Goal: Information Seeking & Learning: Learn about a topic

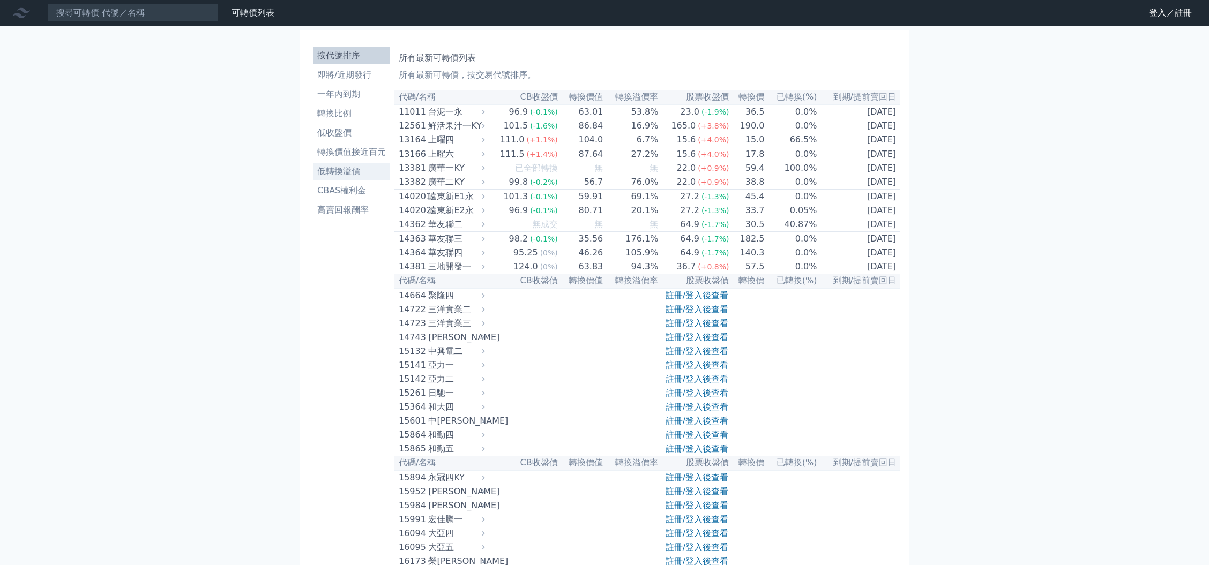
click at [361, 171] on li "低轉換溢價" at bounding box center [351, 171] width 77 height 13
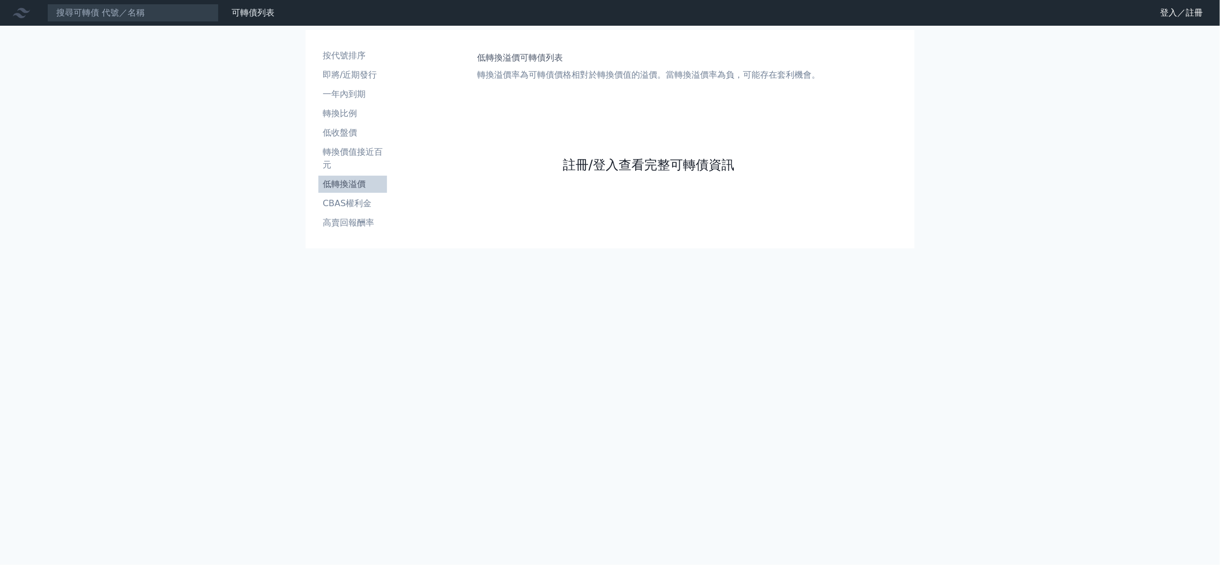
click at [573, 166] on link "註冊/登入查看完整可轉債資訊" at bounding box center [649, 164] width 172 height 17
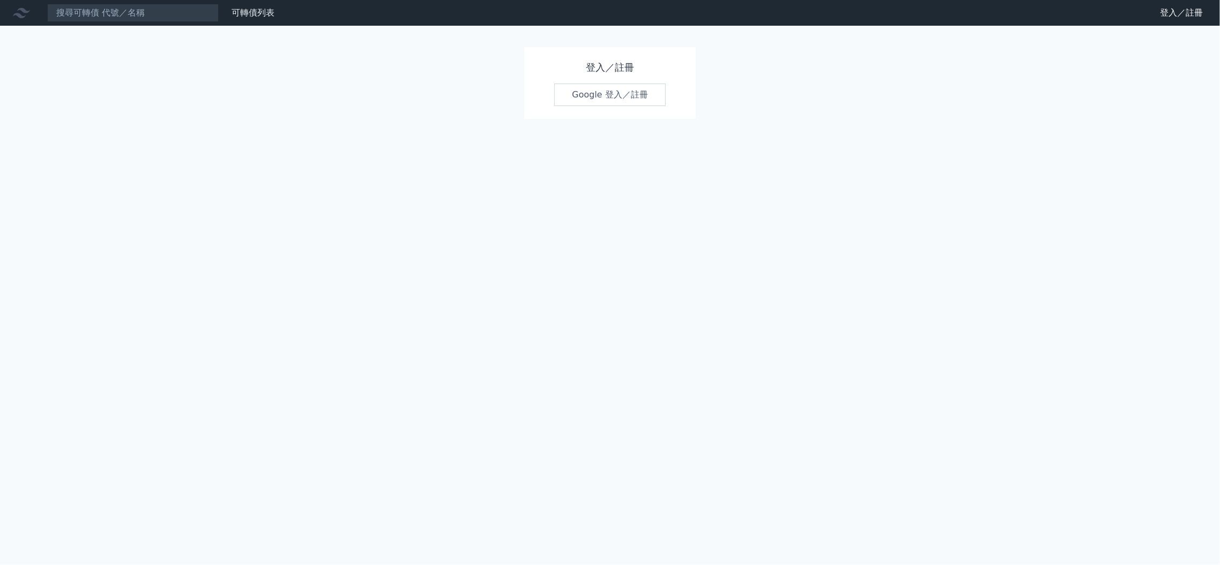
click at [598, 88] on link "Google 登入／註冊" at bounding box center [609, 95] width 111 height 23
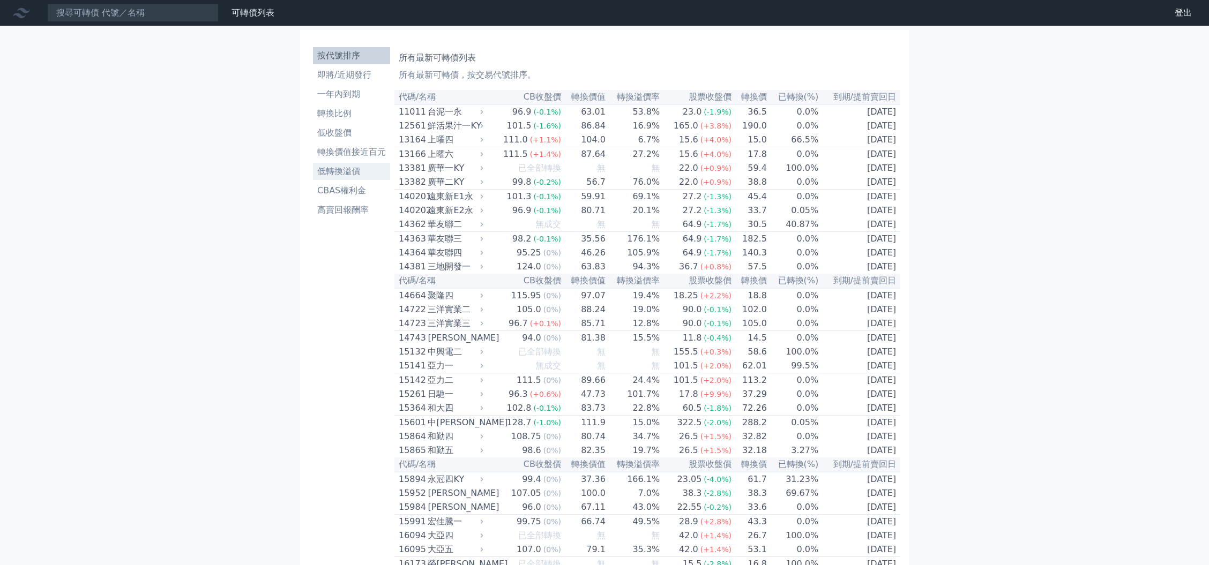
click at [352, 171] on li "低轉換溢價" at bounding box center [351, 171] width 77 height 13
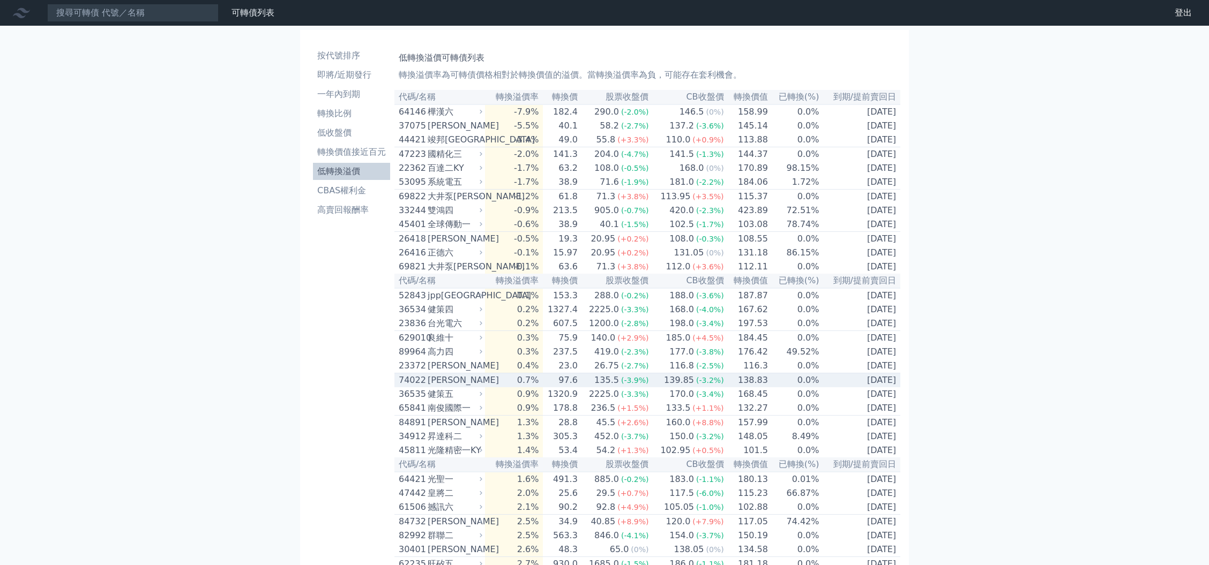
click at [731, 388] on td "138.83" at bounding box center [747, 381] width 44 height 14
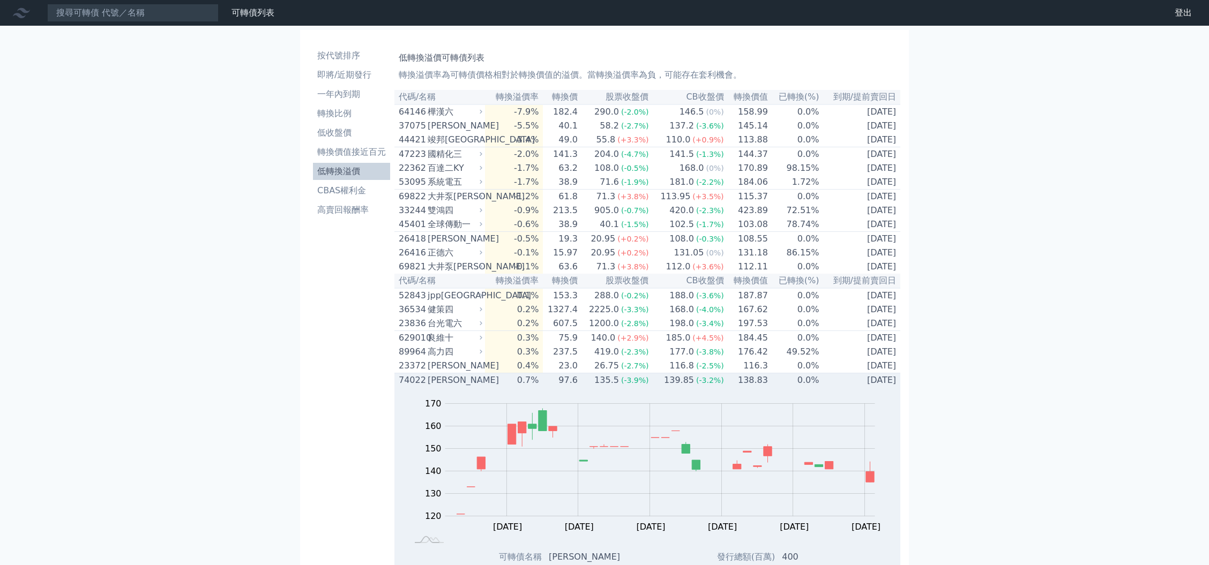
click at [731, 388] on td "138.83" at bounding box center [747, 381] width 44 height 14
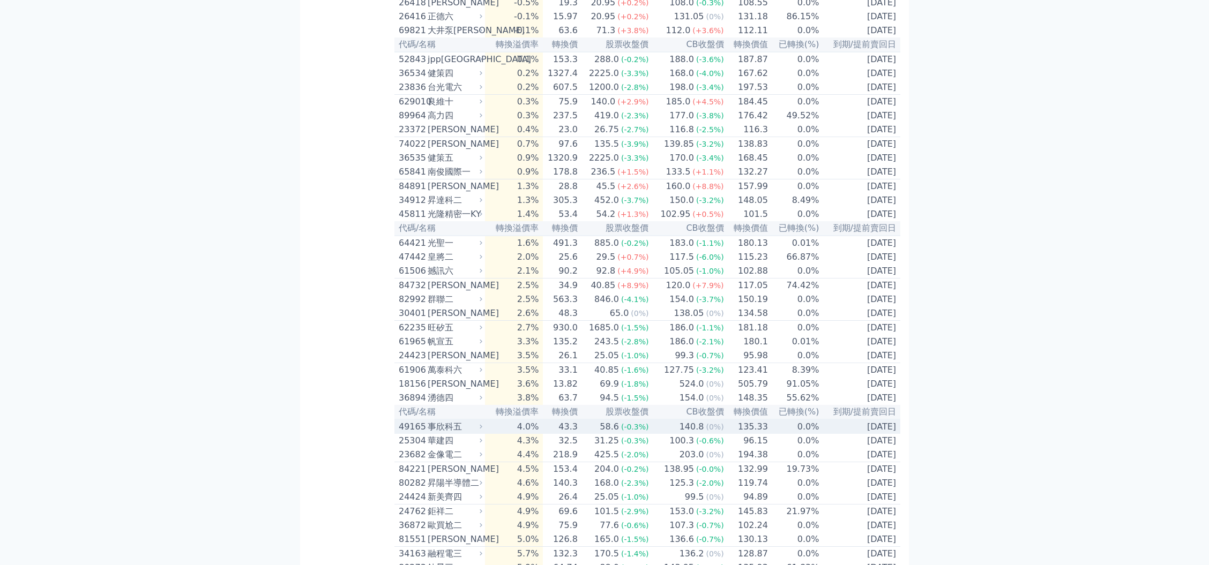
scroll to position [214, 0]
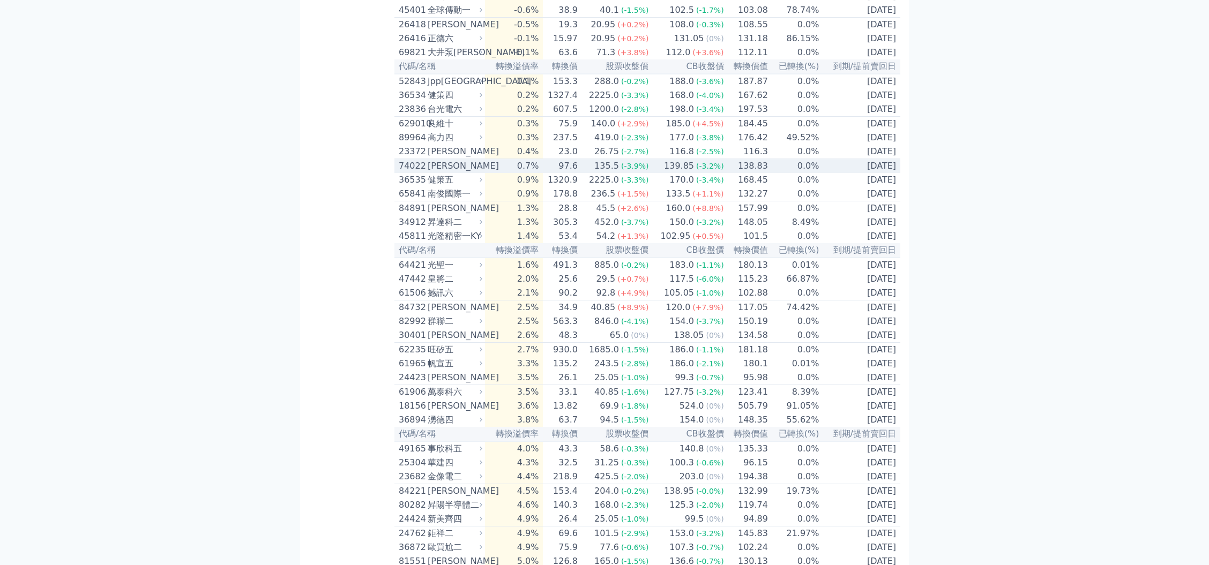
click at [832, 174] on td "[DATE]" at bounding box center [859, 166] width 81 height 14
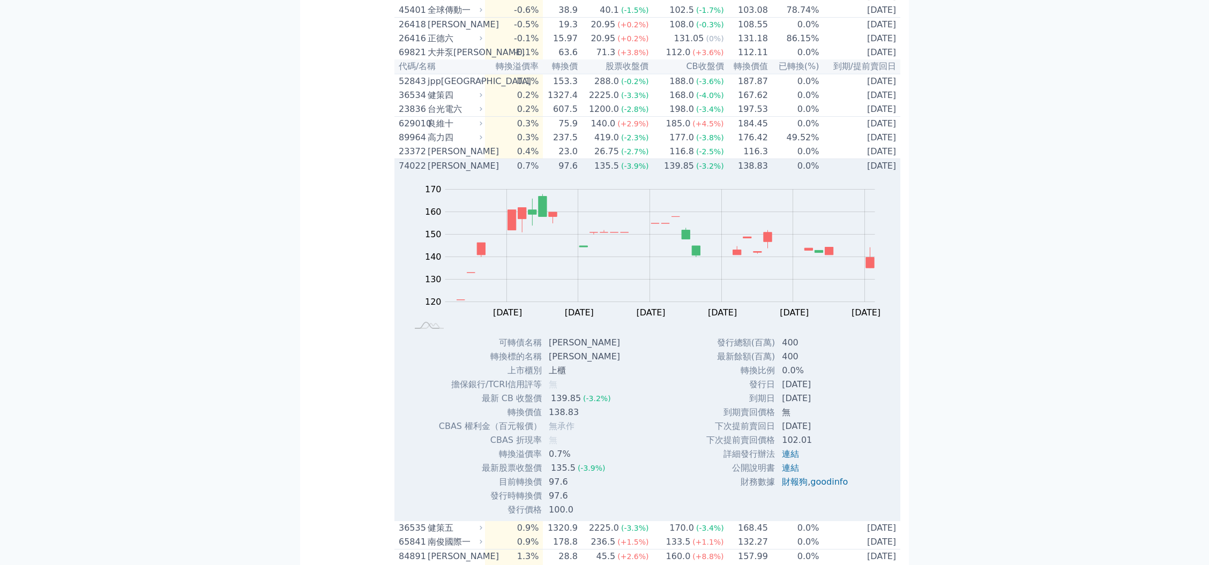
click at [832, 174] on td "[DATE]" at bounding box center [859, 166] width 81 height 14
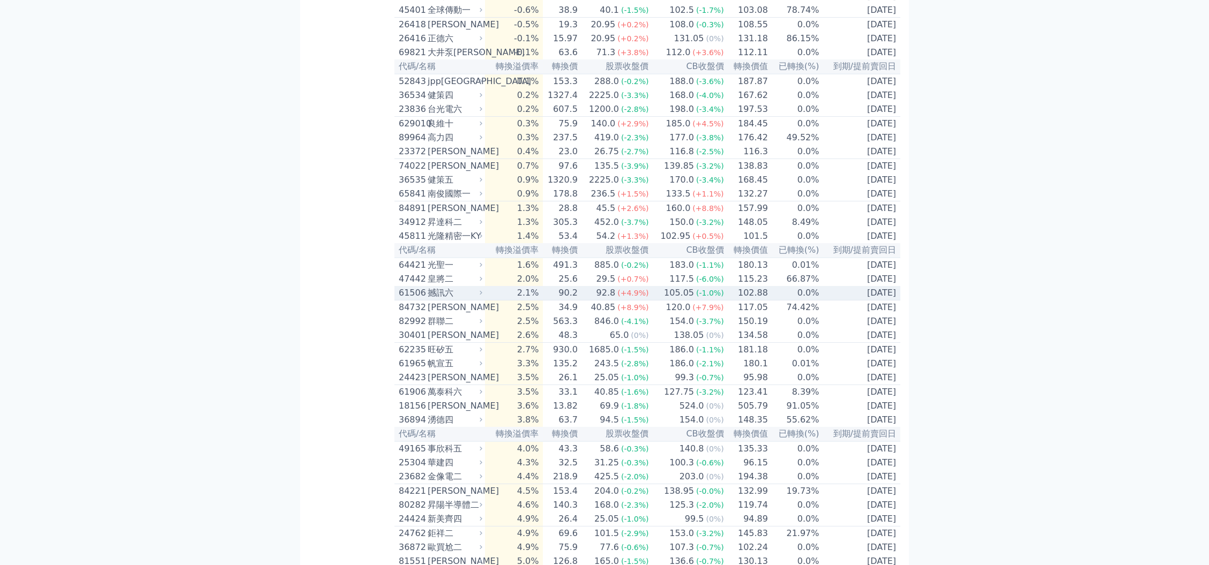
click at [806, 301] on td "0.0%" at bounding box center [794, 293] width 51 height 14
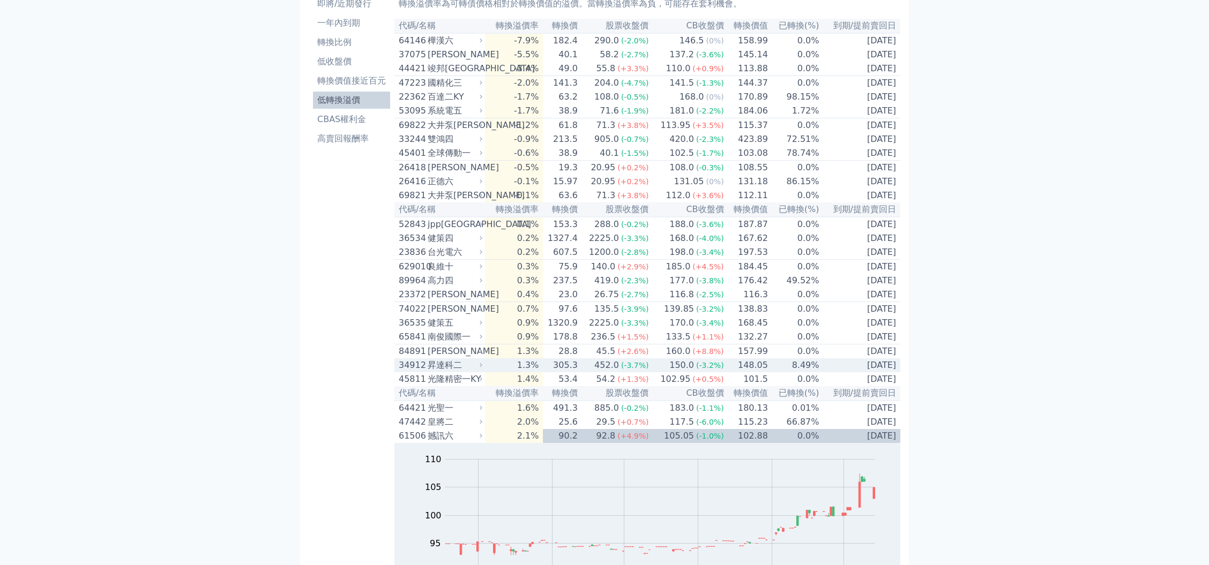
scroll to position [143, 0]
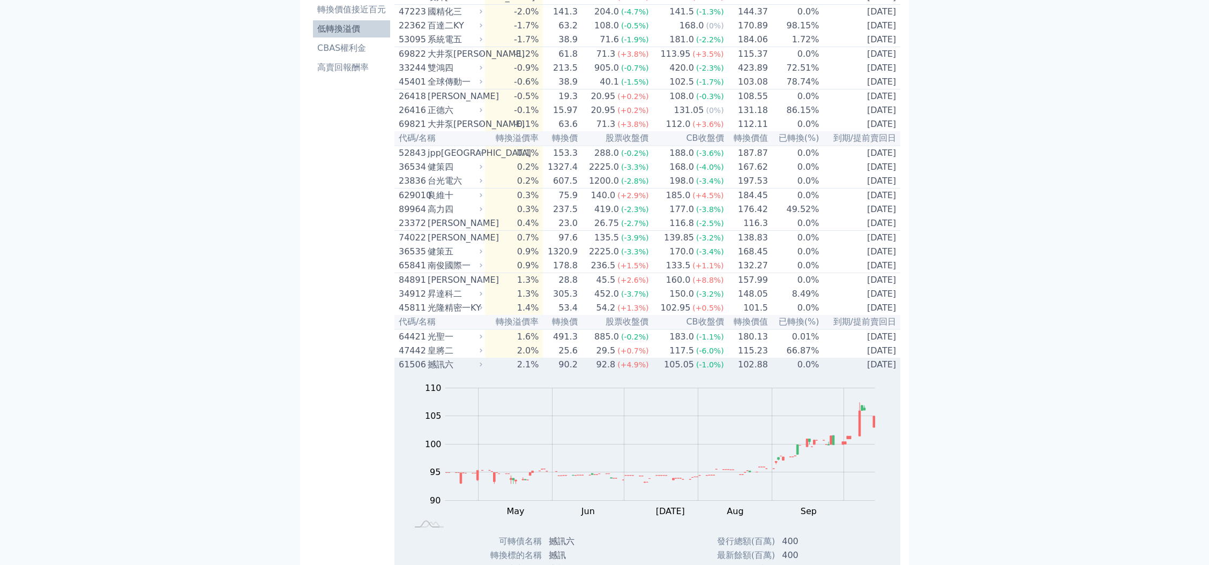
click at [813, 372] on td "0.0%" at bounding box center [794, 365] width 51 height 14
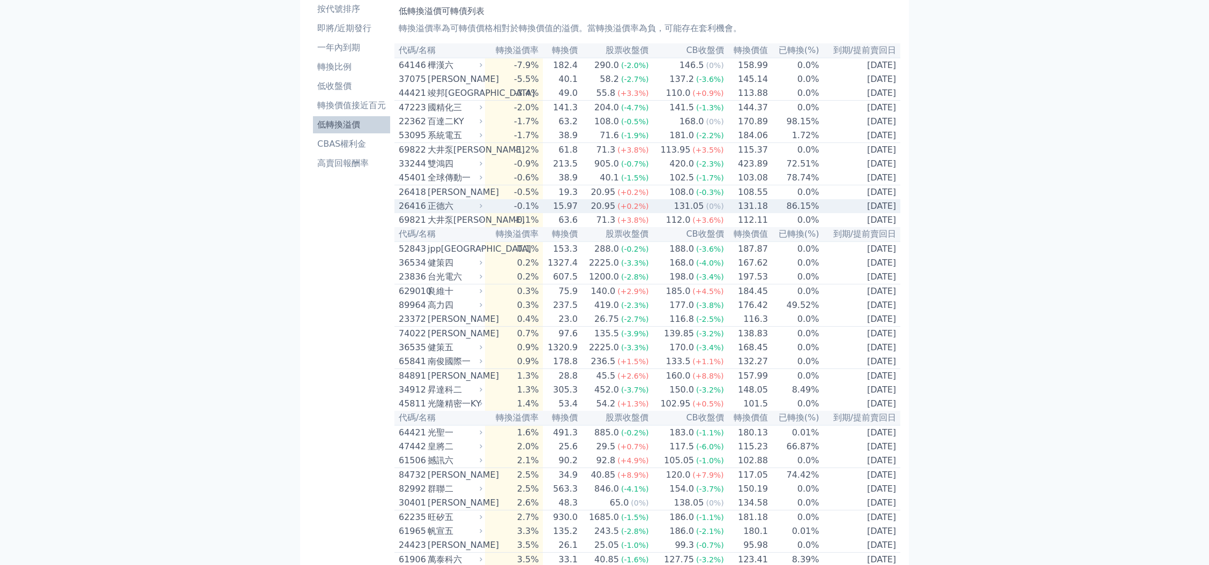
scroll to position [0, 0]
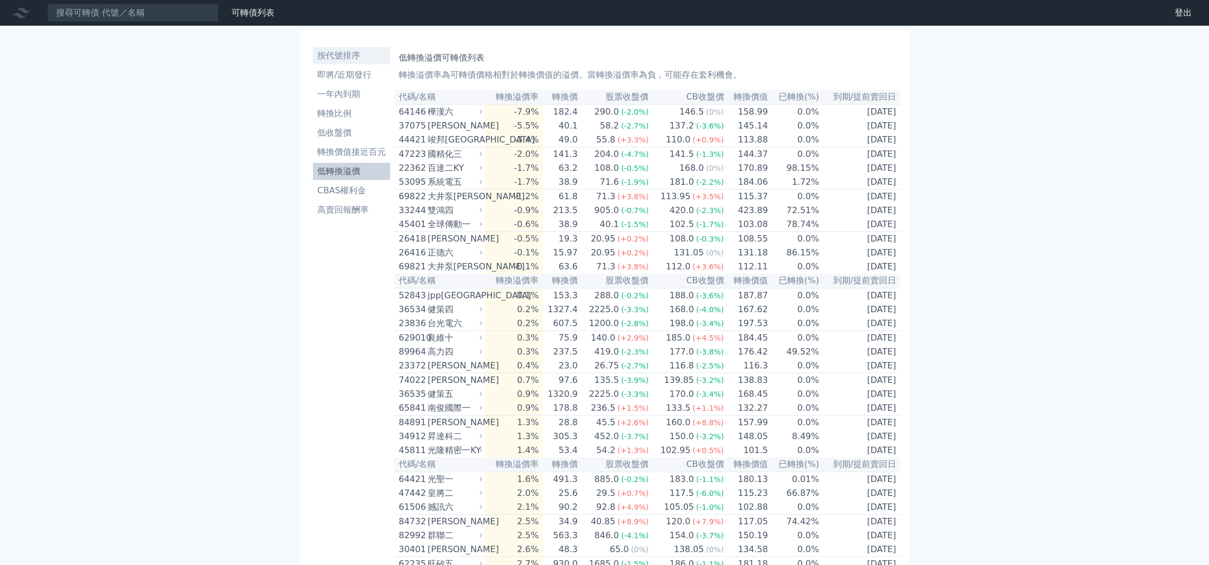
click at [340, 52] on li "按代號排序" at bounding box center [351, 55] width 77 height 13
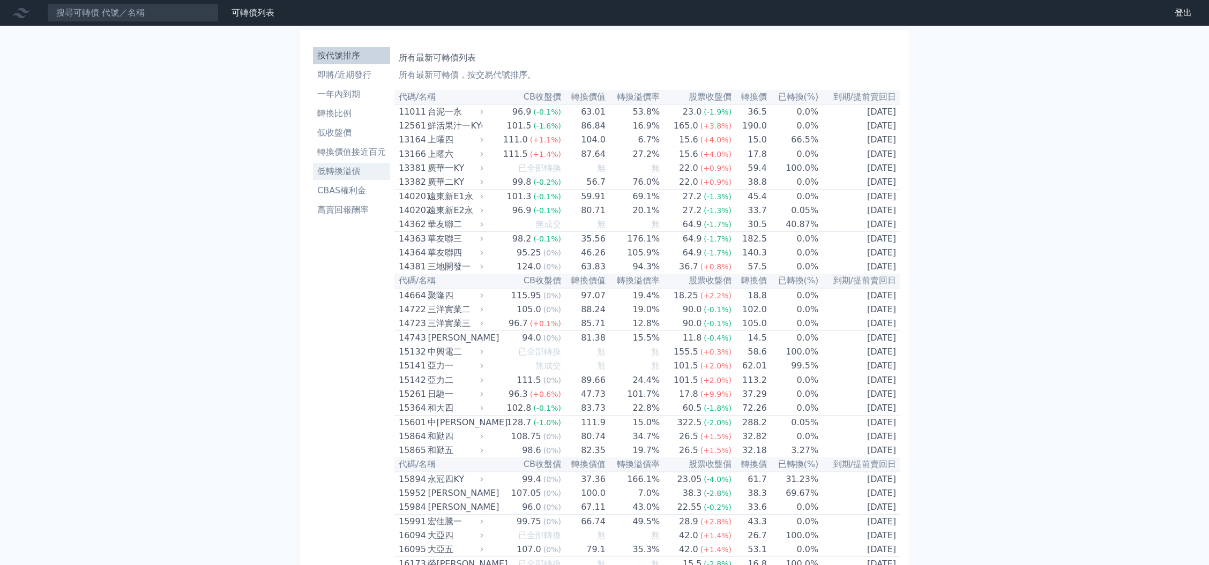
click at [353, 163] on link "低轉換溢價" at bounding box center [351, 171] width 77 height 17
